Goal: Feedback & Contribution: Contribute content

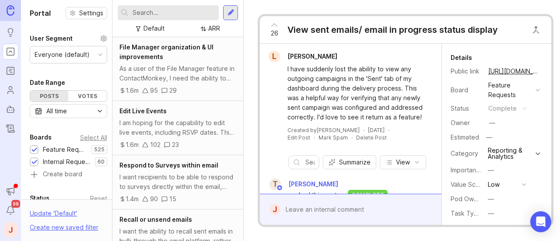
scroll to position [219, 0]
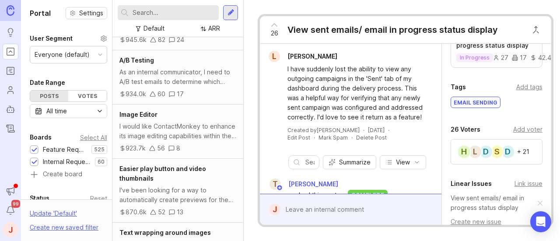
click at [174, 17] on input "text" at bounding box center [174, 13] width 83 height 10
type input "e"
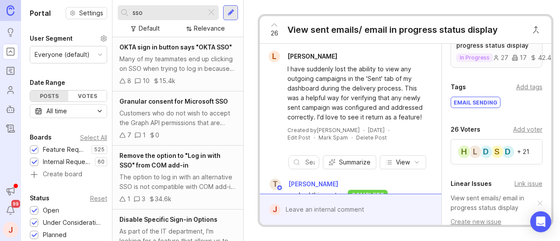
type input "sso"
click at [193, 128] on div "Customers who do not wish to accept the Graph API permissions that are required…" at bounding box center [177, 117] width 117 height 19
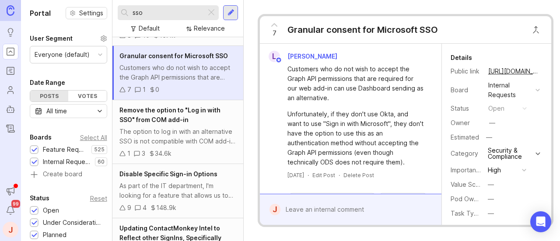
scroll to position [87, 0]
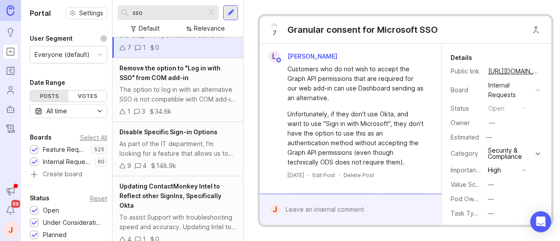
click at [196, 104] on div "The option to log in with an alternative SSO is not compatible with COM add-in.…" at bounding box center [177, 94] width 117 height 19
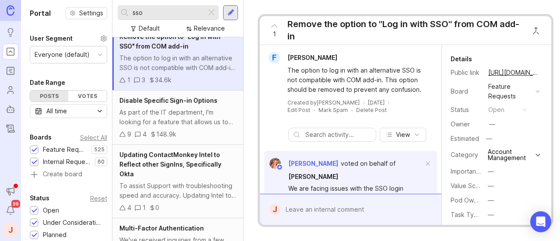
scroll to position [131, 0]
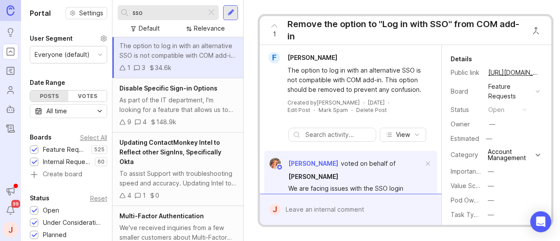
click at [206, 113] on div "As part of the IT department, I'm looking for a feature that allows us to restr…" at bounding box center [177, 104] width 117 height 19
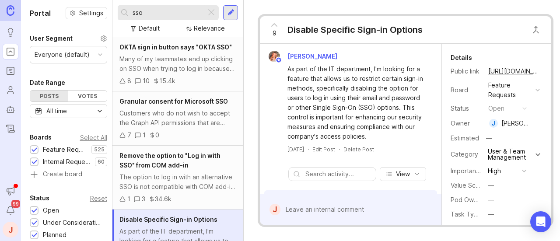
click at [227, 9] on div at bounding box center [230, 13] width 7 height 8
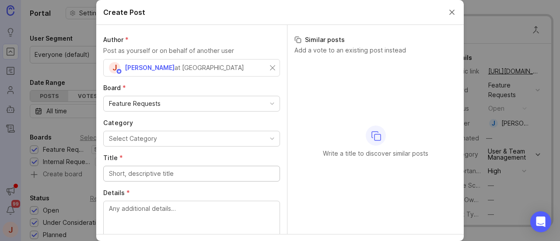
click at [265, 64] on div "J [PERSON_NAME] at ContactMonkey" at bounding box center [191, 67] width 177 height 17
click at [239, 69] on input "text" at bounding box center [191, 68] width 165 height 10
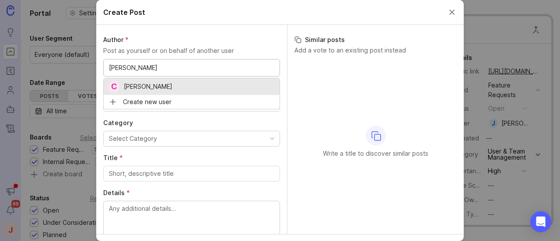
type input "[PERSON_NAME]"
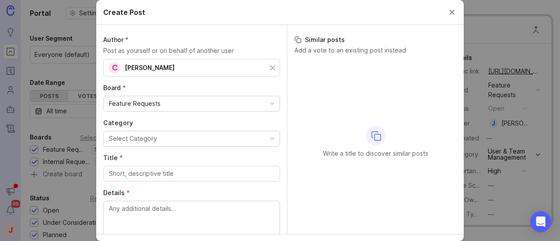
click at [169, 102] on div "Feature Requests" at bounding box center [192, 103] width 176 height 15
click at [143, 138] on div "Select Category" at bounding box center [133, 139] width 48 height 10
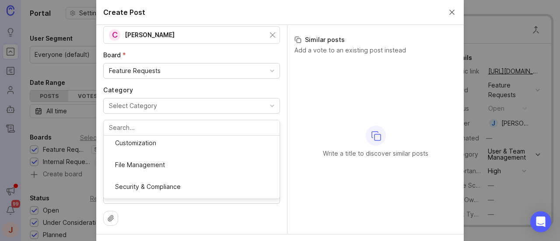
scroll to position [219, 0]
click at [449, 13] on button "Close create post modal" at bounding box center [452, 12] width 10 height 10
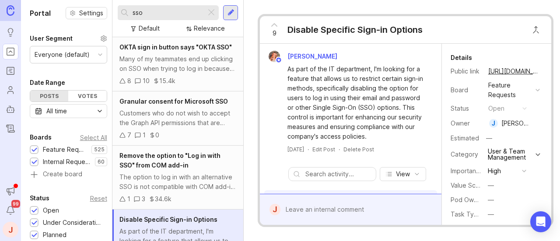
click at [186, 73] on div "Many of my teammates end up clicking on SSO when trying to log in because they’…" at bounding box center [177, 63] width 117 height 19
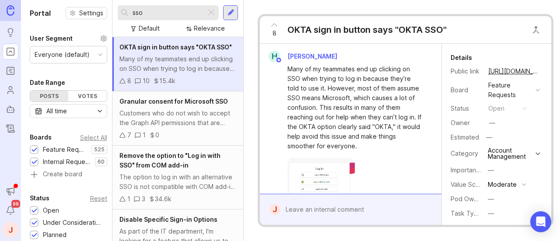
click at [183, 124] on div "Customers who do not wish to accept the Graph API permissions that are required…" at bounding box center [177, 117] width 117 height 19
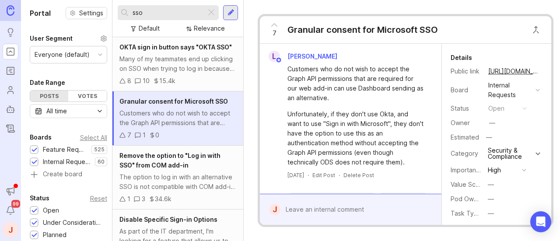
click at [174, 167] on span "Remove the option to "Log in with SSO" from COM add-in" at bounding box center [169, 160] width 101 height 17
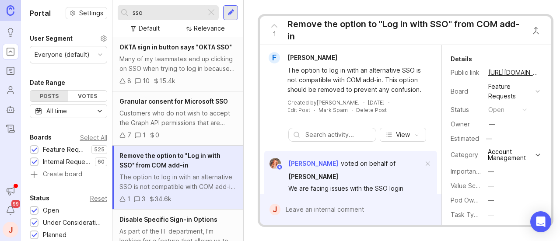
click at [234, 11] on div at bounding box center [230, 13] width 7 height 8
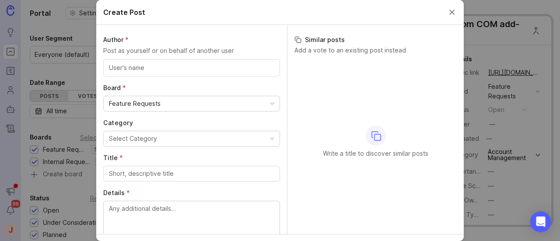
click at [231, 76] on div at bounding box center [191, 67] width 177 height 17
click at [181, 140] on button "Select Category" at bounding box center [191, 139] width 177 height 16
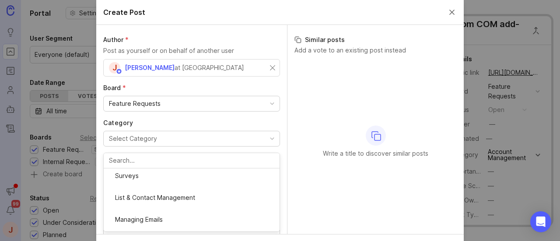
scroll to position [306, 0]
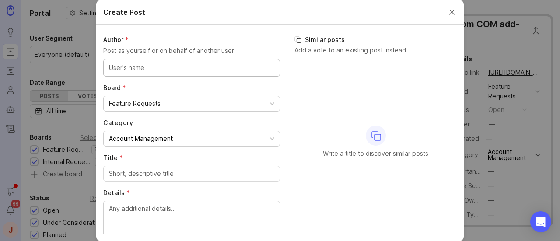
click at [236, 70] on input "text" at bounding box center [191, 68] width 165 height 10
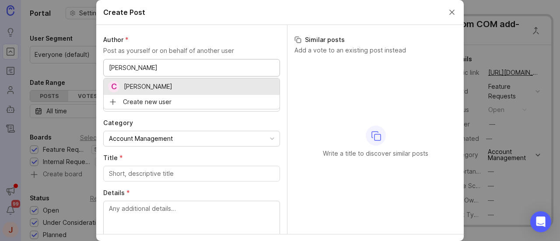
type input "[PERSON_NAME]"
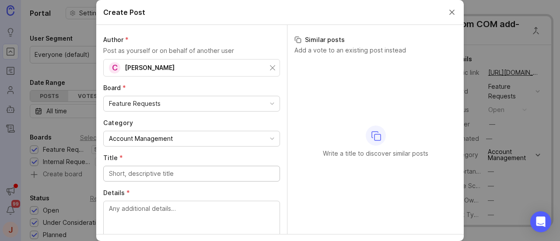
click at [143, 174] on input "Title *" at bounding box center [191, 174] width 165 height 10
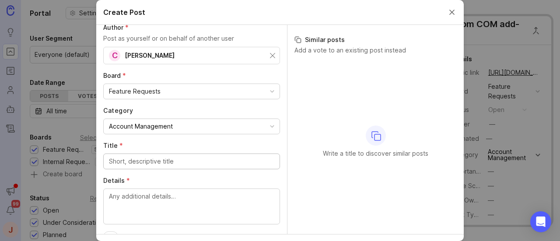
scroll to position [33, 0]
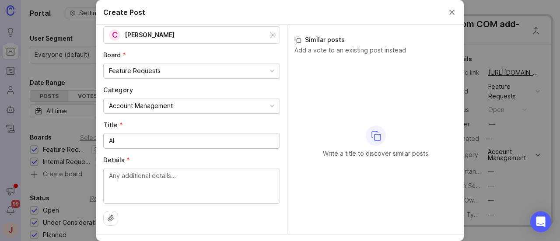
type input "A"
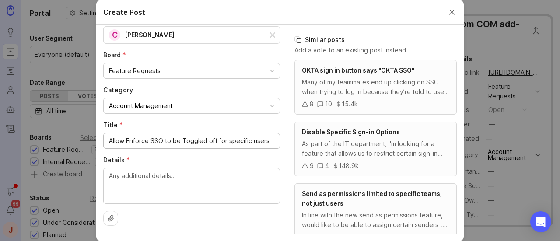
type input "Allow Enforce SSO to be Toggled off for specific users"
click at [206, 181] on textarea "Details *" at bounding box center [191, 185] width 165 height 29
type textarea "R"
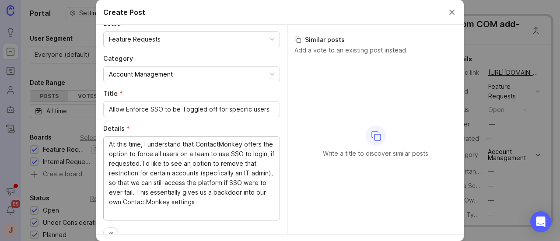
scroll to position [78, 0]
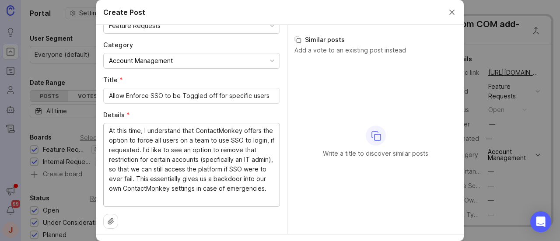
type textarea "At this time, I understand that ContactMonkey offers the option to force all us…"
click at [157, 93] on input "Allow Enforce SSO to be Toggled off for specific users" at bounding box center [191, 96] width 165 height 10
click at [154, 98] on input "Allow Enforce SSO to be Toggled off for specific users" at bounding box center [191, 96] width 165 height 10
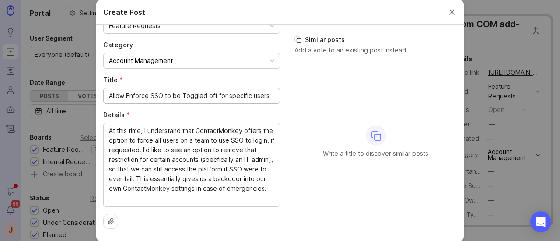
click at [154, 98] on input "Allow Enforce SSO to be Toggled off for specific users" at bounding box center [191, 96] width 165 height 10
paste input "Off for Specific U"
type input "Allow Enforce SSO to be Toggled Off for Specific Users"
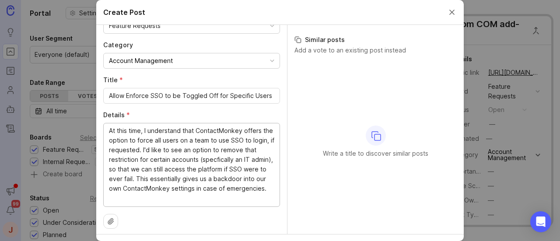
click at [139, 169] on textarea "At this time, I understand that ContactMonkey offers the option to force all us…" at bounding box center [191, 164] width 165 height 77
paste textarea "ContactMonkey currently offers the option to force all team users to use SSO fo…"
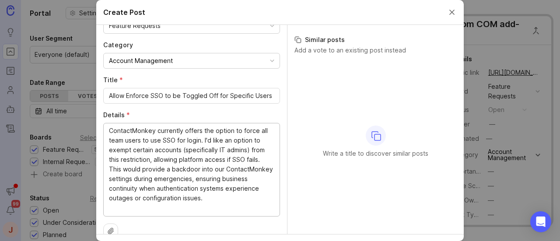
click at [224, 165] on textarea "At this time, I understand that ContactMonkey offers the option to force all us…" at bounding box center [191, 169] width 165 height 87
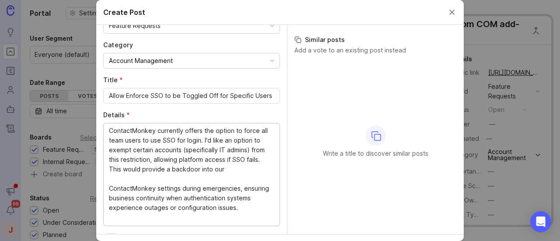
click at [143, 220] on textarea "ContactMonkey currently offers the option to force all team users to use SSO fo…" at bounding box center [191, 174] width 165 height 96
click at [239, 209] on textarea "ContactMonkey currently offers the option to force all team users to use SSO fo…" at bounding box center [191, 174] width 165 height 96
click at [104, 188] on div "ContactMonkey currently offers the option to force all team users to use SSO fo…" at bounding box center [191, 174] width 177 height 103
click at [104, 184] on div "ContactMonkey currently offers the option to force all team users to use SSO fo…" at bounding box center [191, 174] width 177 height 103
click at [109, 185] on textarea "ContactMonkey currently offers the option to force all team users to use SSO fo…" at bounding box center [191, 174] width 165 height 96
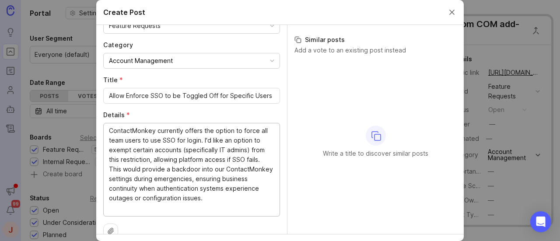
click at [109, 168] on textarea "ContactMonkey currently offers the option to force all team users to use SSO fo…" at bounding box center [191, 169] width 165 height 87
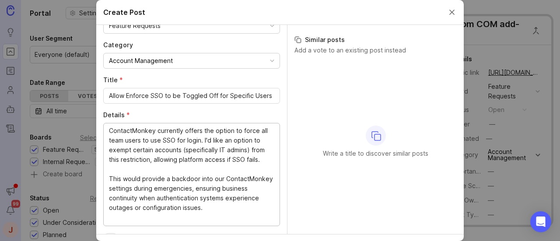
click at [184, 216] on textarea "ContactMonkey currently offers the option to force all team users to use SSO fo…" at bounding box center [191, 174] width 165 height 96
click at [236, 209] on textarea "ContactMonkey currently offers the option to force all team users to use SSO fo…" at bounding box center [191, 174] width 165 height 96
click at [164, 170] on textarea "ContactMonkey currently offers the option to force all team users to use SSO fo…" at bounding box center [191, 174] width 165 height 96
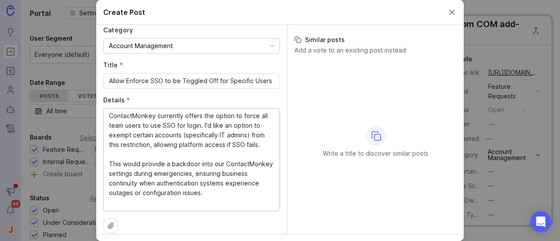
scroll to position [100, 0]
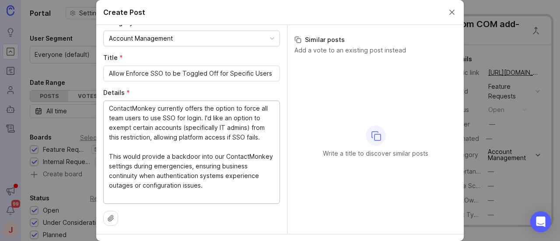
click at [251, 185] on textarea "ContactMonkey currently offers the option to force all team users to use SSO fo…" at bounding box center [191, 152] width 165 height 96
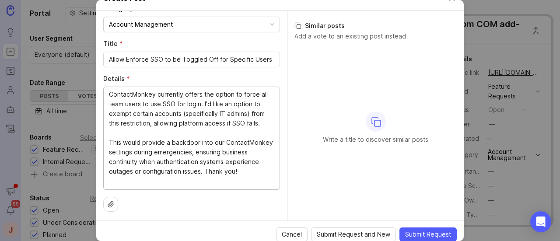
scroll to position [21, 0]
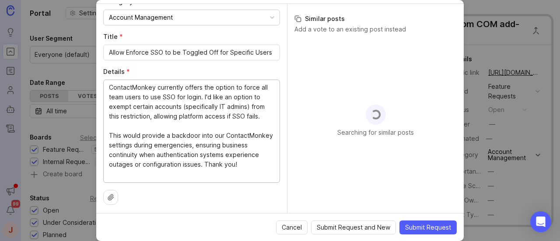
type textarea "ContactMonkey currently offers the option to force all team users to use SSO fo…"
click at [428, 223] on span "Submit Request" at bounding box center [428, 227] width 46 height 9
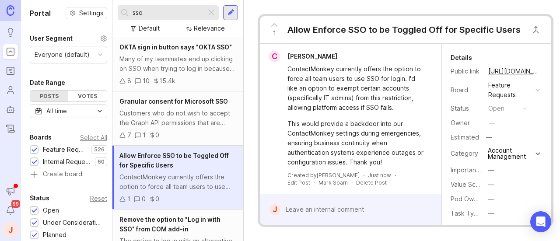
scroll to position [131, 0]
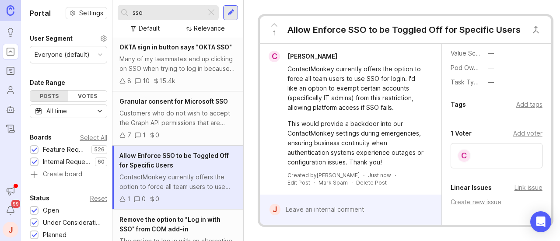
click at [501, 149] on div "C" at bounding box center [496, 155] width 92 height 25
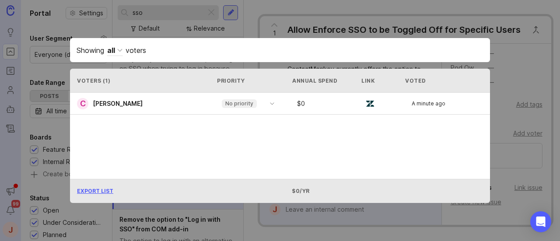
click at [498, 140] on div "Showing all voters Voters ( 1 ) Priority Annual Spend Link Voted C [PERSON_NAME…" at bounding box center [280, 120] width 448 height 193
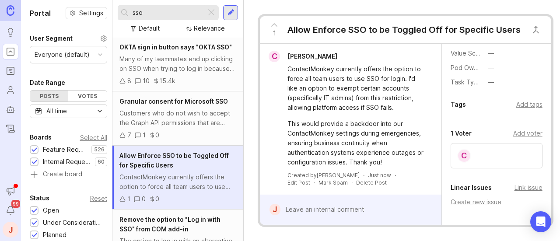
click at [517, 133] on div "Add voter" at bounding box center [527, 134] width 29 height 10
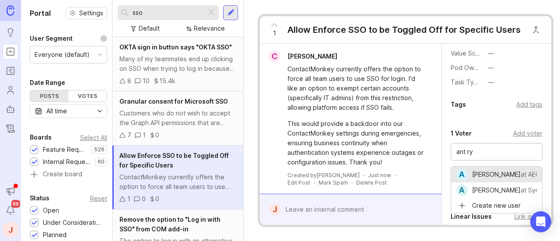
type input "[PERSON_NAME]"
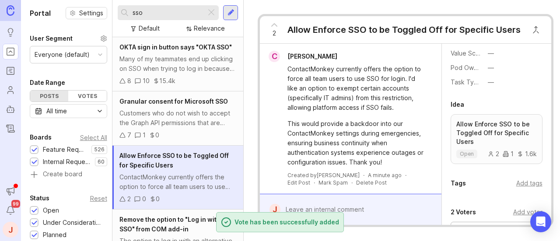
scroll to position [230, 0]
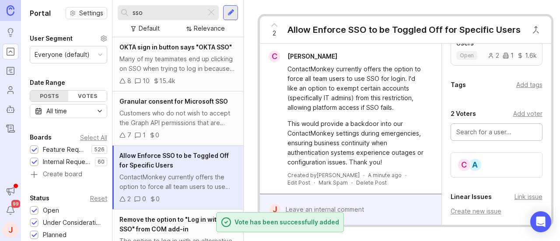
click at [506, 169] on div "A C" at bounding box center [496, 164] width 92 height 25
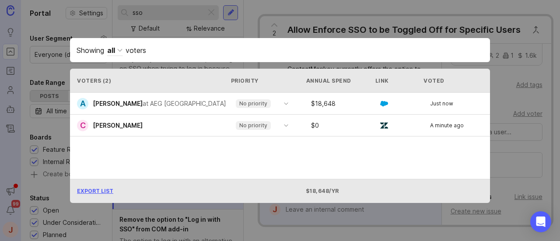
click at [500, 91] on div "Showing all voters Voters ( 2 ) Priority Annual Spend Link Voted A [PERSON_NAME…" at bounding box center [280, 120] width 448 height 193
